Goal: Information Seeking & Learning: Check status

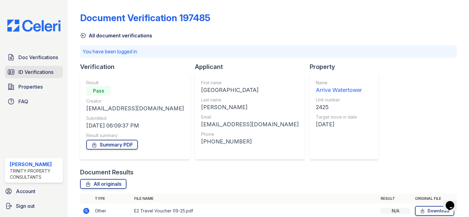
click at [27, 71] on span "ID Verifications" at bounding box center [35, 71] width 35 height 7
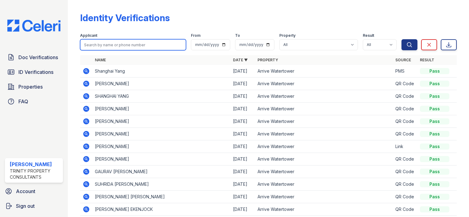
click at [114, 45] on input "search" at bounding box center [133, 44] width 106 height 11
click at [122, 45] on input "[PERSON_NAME]" at bounding box center [133, 44] width 106 height 11
type input "[PERSON_NAME]"
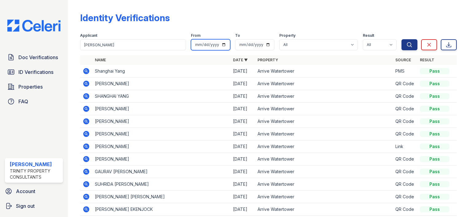
click at [219, 45] on input "date" at bounding box center [210, 44] width 39 height 11
type input "[DATE]"
click at [265, 45] on input "date" at bounding box center [254, 44] width 39 height 11
type input "[DATE]"
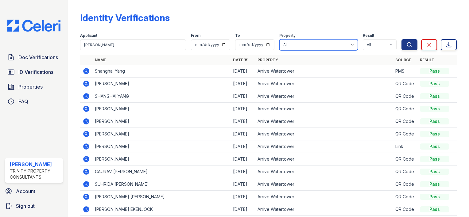
click at [348, 44] on select "All Arrive [PERSON_NAME] Arrive Watertower" at bounding box center [318, 44] width 79 height 11
select select "102"
click at [279, 39] on select "All Arrive [PERSON_NAME] Arrive Watertower" at bounding box center [318, 44] width 79 height 11
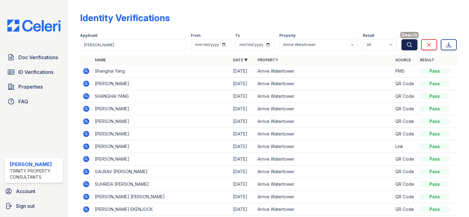
click at [407, 46] on icon "submit" at bounding box center [410, 45] width 6 height 6
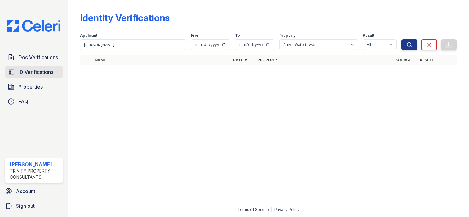
click at [29, 73] on span "ID Verifications" at bounding box center [35, 71] width 35 height 7
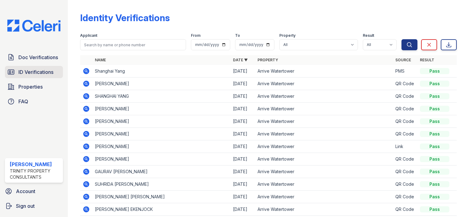
click at [44, 72] on span "ID Verifications" at bounding box center [35, 71] width 35 height 7
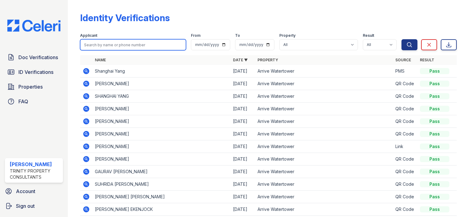
click at [118, 45] on input "search" at bounding box center [133, 44] width 106 height 11
type input "2487786759"
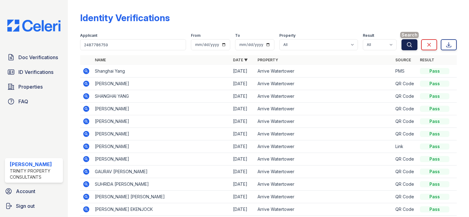
click at [402, 46] on button "Search" at bounding box center [410, 44] width 16 height 11
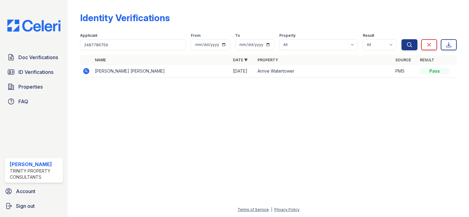
click at [84, 71] on icon at bounding box center [86, 71] width 6 height 6
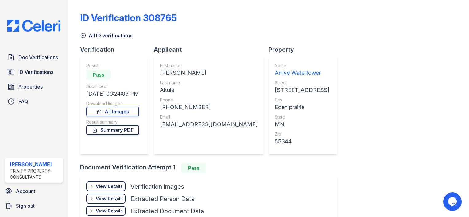
click at [108, 132] on link "Summary PDF" at bounding box center [112, 130] width 53 height 10
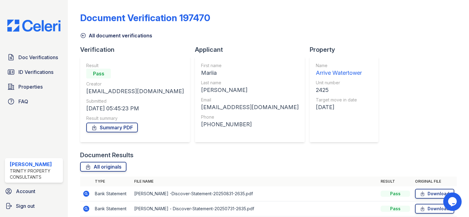
scroll to position [56, 0]
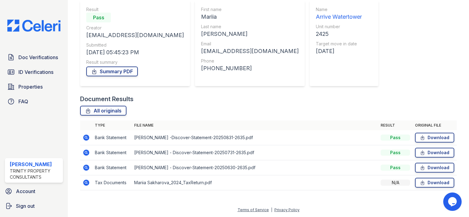
click at [85, 136] on icon at bounding box center [86, 138] width 6 height 6
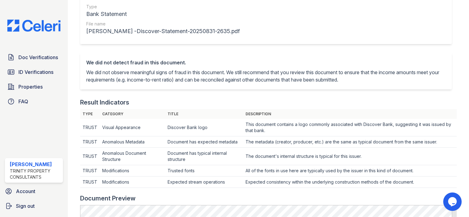
scroll to position [184, 0]
